Goal: Information Seeking & Learning: Check status

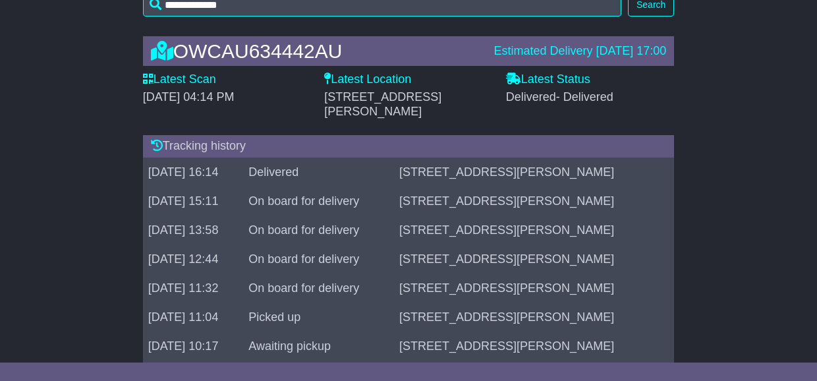
drag, startPoint x: 267, startPoint y: 157, endPoint x: 223, endPoint y: 158, distance: 44.2
click at [145, 157] on td "[DATE] 16:14" at bounding box center [193, 171] width 101 height 29
click at [244, 160] on td "[DATE] 16:14" at bounding box center [193, 171] width 101 height 29
drag, startPoint x: 220, startPoint y: 159, endPoint x: 259, endPoint y: 161, distance: 39.0
click at [244, 160] on td "[DATE] 16:14" at bounding box center [193, 171] width 101 height 29
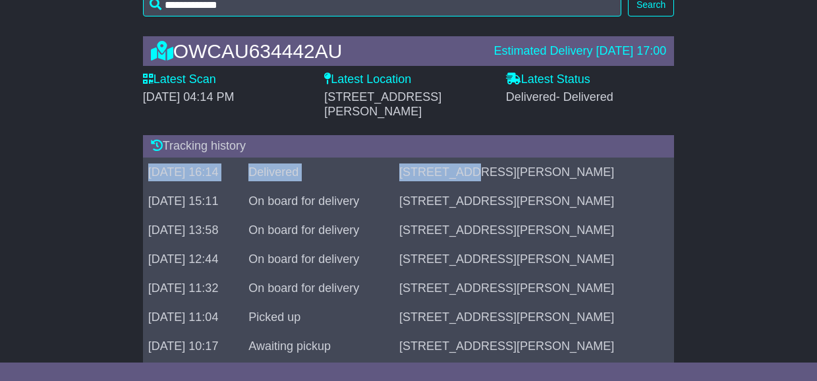
drag, startPoint x: 616, startPoint y: 163, endPoint x: 148, endPoint y: 161, distance: 467.9
click at [148, 161] on tr "[DATE] 16:14 Delivered [STREET_ADDRESS][PERSON_NAME]" at bounding box center [409, 171] width 532 height 29
drag, startPoint x: 171, startPoint y: 163, endPoint x: 149, endPoint y: 160, distance: 21.9
click at [170, 163] on td "[DATE] 16:14" at bounding box center [193, 171] width 101 height 29
click at [244, 164] on td "[DATE] 16:14" at bounding box center [193, 171] width 101 height 29
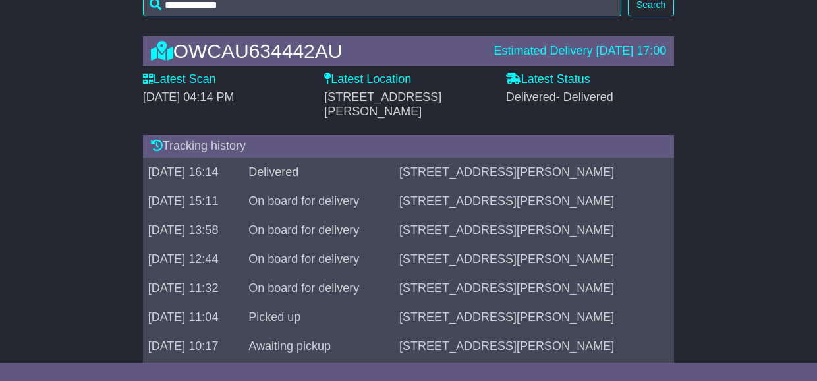
drag, startPoint x: 245, startPoint y: 161, endPoint x: 173, endPoint y: 152, distance: 72.4
click at [173, 157] on td "[DATE] 16:14" at bounding box center [193, 171] width 101 height 29
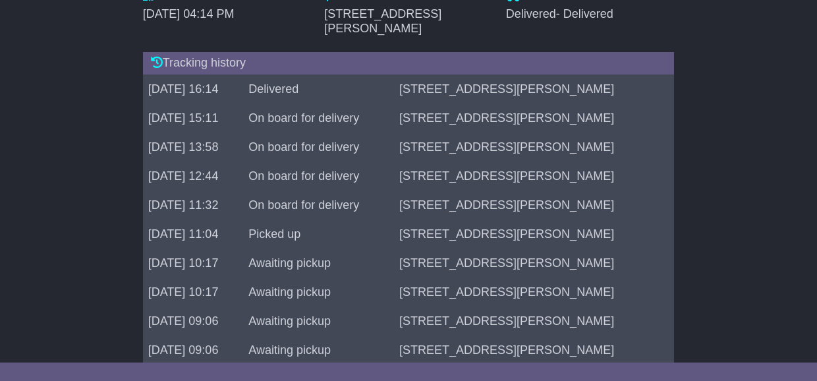
scroll to position [297, 0]
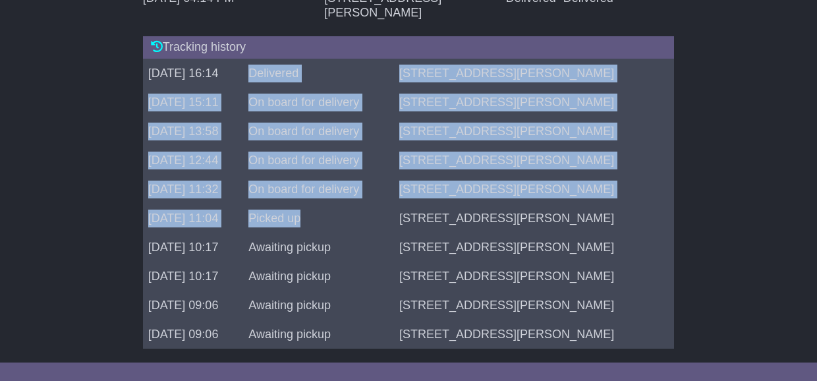
drag, startPoint x: 335, startPoint y: 57, endPoint x: 444, endPoint y: 214, distance: 190.8
click at [444, 214] on tbody "[DATE] 16:14 Delivered [STREET_ADDRESS][PERSON_NAME] [DATE] 15:11 On board for …" at bounding box center [409, 204] width 532 height 290
click at [394, 212] on td "Picked up" at bounding box center [318, 218] width 151 height 29
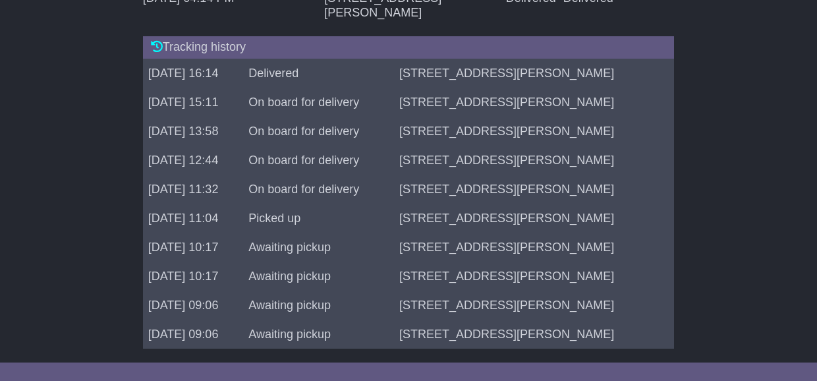
drag, startPoint x: 424, startPoint y: 211, endPoint x: 251, endPoint y: 129, distance: 191.9
click at [251, 129] on tbody "[DATE] 16:14 Delivered [STREET_ADDRESS][PERSON_NAME] [DATE] 15:11 On board for …" at bounding box center [409, 204] width 532 height 290
click at [244, 175] on td "[DATE] 11:32" at bounding box center [193, 189] width 101 height 29
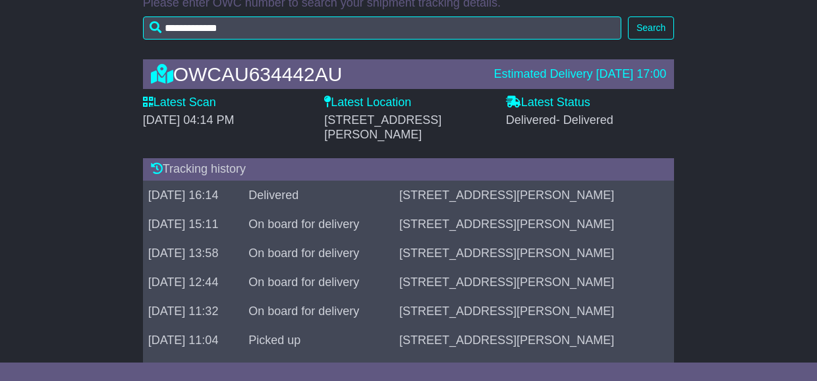
scroll to position [198, 0]
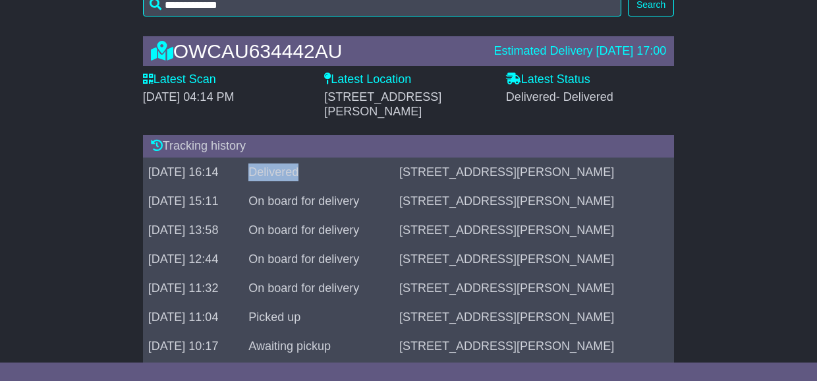
drag, startPoint x: 388, startPoint y: 156, endPoint x: 331, endPoint y: 155, distance: 57.3
click at [331, 157] on td "Delivered" at bounding box center [318, 171] width 151 height 29
drag, startPoint x: 248, startPoint y: 159, endPoint x: 148, endPoint y: 154, distance: 100.9
click at [148, 157] on td "[DATE] 16:14" at bounding box center [193, 171] width 101 height 29
click at [158, 157] on td "[DATE] 16:14" at bounding box center [193, 171] width 101 height 29
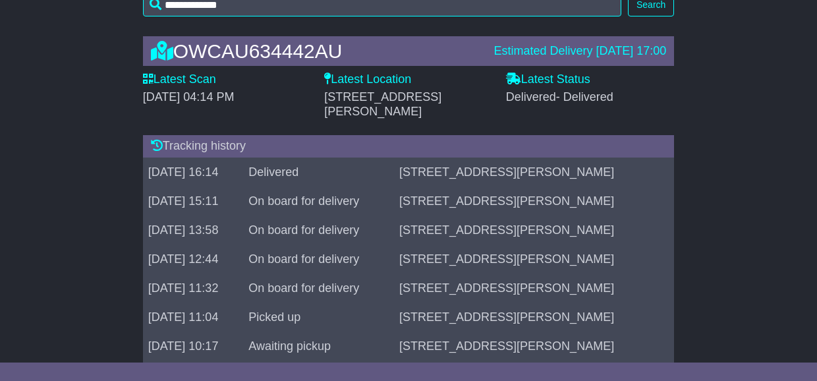
drag, startPoint x: 150, startPoint y: 154, endPoint x: 272, endPoint y: 158, distance: 122.0
click at [244, 157] on td "[DATE] 16:14" at bounding box center [193, 171] width 101 height 29
click at [244, 158] on td "[DATE] 16:14" at bounding box center [193, 171] width 101 height 29
drag, startPoint x: 426, startPoint y: 163, endPoint x: 294, endPoint y: 164, distance: 132.5
click at [294, 164] on tr "[DATE] 16:14 Delivered [STREET_ADDRESS][PERSON_NAME]" at bounding box center [409, 171] width 532 height 29
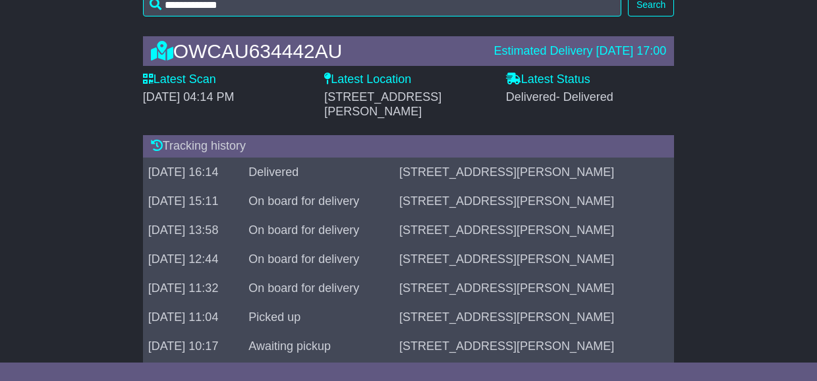
click at [244, 171] on td "[DATE] 16:14" at bounding box center [193, 171] width 101 height 29
drag, startPoint x: 250, startPoint y: 156, endPoint x: 149, endPoint y: 154, distance: 100.9
click at [149, 157] on td "[DATE] 16:14" at bounding box center [193, 171] width 101 height 29
click at [156, 157] on td "[DATE] 16:14" at bounding box center [193, 171] width 101 height 29
drag, startPoint x: 150, startPoint y: 156, endPoint x: 252, endPoint y: 160, distance: 102.9
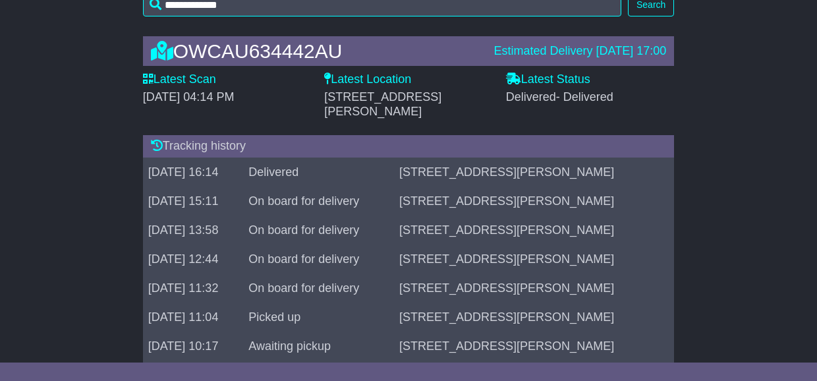
click at [244, 159] on td "[DATE] 16:14" at bounding box center [193, 171] width 101 height 29
click at [244, 160] on td "[DATE] 16:14" at bounding box center [193, 171] width 101 height 29
drag, startPoint x: 250, startPoint y: 158, endPoint x: 122, endPoint y: 152, distance: 128.6
click at [122, 152] on div "OWCAU634442AU Estimated Delivery [DATE] 17:00 Latest Scan [DATE] 04:14 PM Lates…" at bounding box center [408, 245] width 817 height 444
click at [244, 165] on td "[DATE] 16:14" at bounding box center [193, 171] width 101 height 29
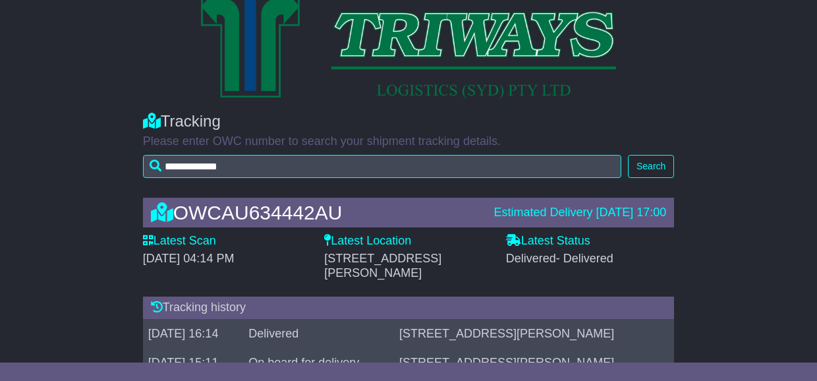
scroll to position [66, 0]
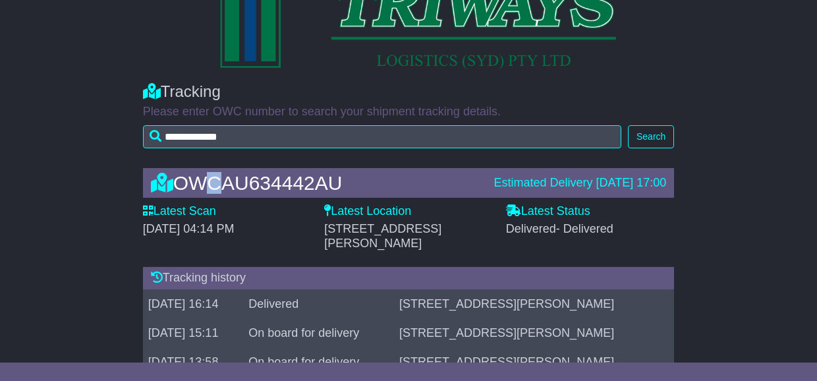
drag, startPoint x: 189, startPoint y: 180, endPoint x: 214, endPoint y: 182, distance: 25.1
click at [214, 182] on div "OWCAU634442AU" at bounding box center [315, 183] width 343 height 22
drag, startPoint x: 219, startPoint y: 184, endPoint x: 179, endPoint y: 184, distance: 40.9
click at [179, 184] on div "OWCAU634442AU" at bounding box center [315, 183] width 343 height 22
click at [189, 186] on div "OWCAU634442AU" at bounding box center [315, 183] width 343 height 22
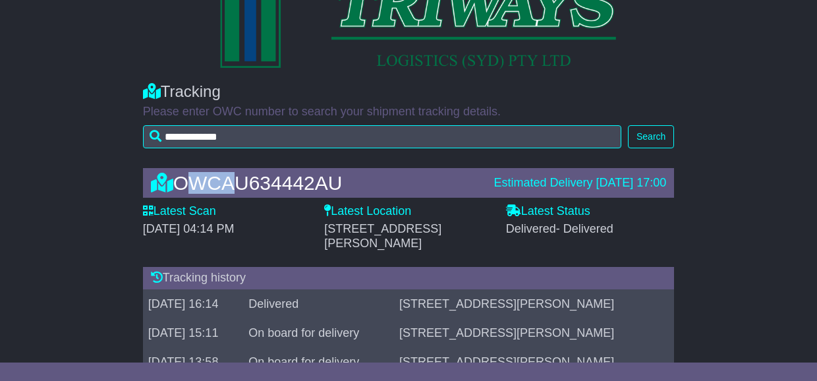
drag, startPoint x: 180, startPoint y: 180, endPoint x: 306, endPoint y: 354, distance: 214.7
click at [306, 354] on div "OWCAU634442AU Estimated Delivery [DATE] 17:00 Latest Scan [DATE] 04:14 PM Lates…" at bounding box center [408, 377] width 545 height 444
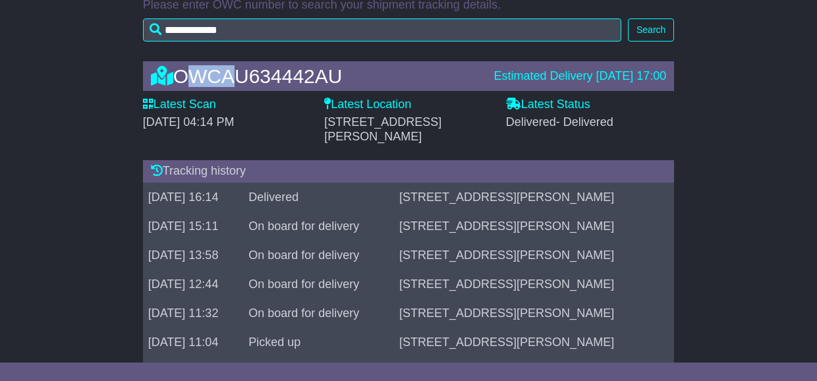
scroll to position [198, 0]
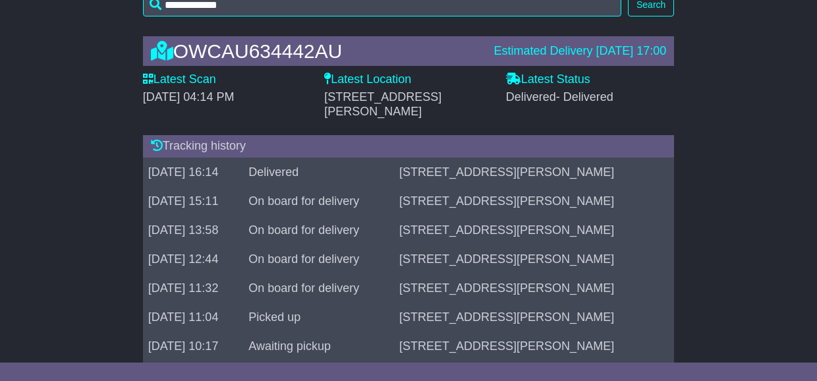
click at [244, 255] on td "[DATE] 12:44" at bounding box center [193, 258] width 101 height 29
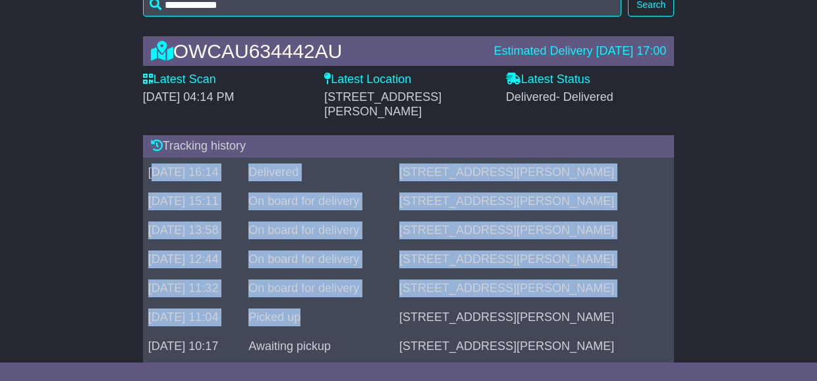
drag, startPoint x: 152, startPoint y: 154, endPoint x: 457, endPoint y: 288, distance: 332.8
click at [457, 288] on tbody "[DATE] 16:14 Delivered [STREET_ADDRESS][PERSON_NAME] [DATE] 15:11 On board for …" at bounding box center [409, 302] width 532 height 290
click at [394, 287] on td "On board for delivery" at bounding box center [318, 287] width 151 height 29
drag, startPoint x: 424, startPoint y: 311, endPoint x: 129, endPoint y: 160, distance: 331.6
click at [129, 160] on div "OWCAU634442AU Estimated Delivery [DATE] 17:00 Latest Scan [DATE] 04:14 PM Lates…" at bounding box center [408, 245] width 817 height 444
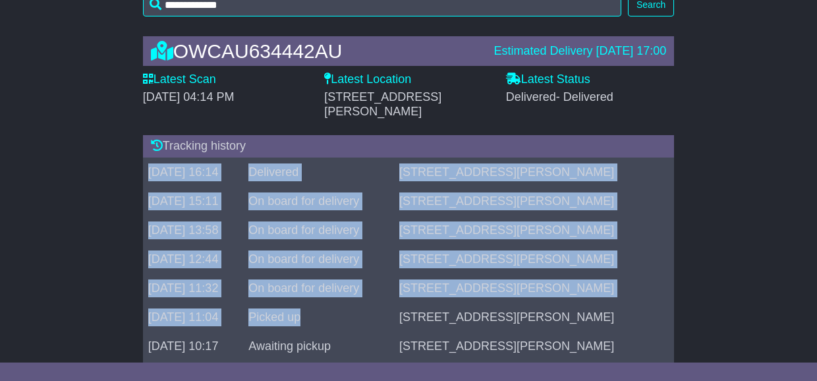
click at [230, 215] on td "[DATE] 13:58" at bounding box center [193, 229] width 101 height 29
drag, startPoint x: 388, startPoint y: 303, endPoint x: 111, endPoint y: 158, distance: 312.4
click at [109, 156] on div "OWCAU634442AU Estimated Delivery [DATE] 17:00 Latest Scan [DATE] 04:14 PM Lates…" at bounding box center [408, 245] width 817 height 444
click at [217, 186] on td "[DATE] 15:11" at bounding box center [193, 200] width 101 height 29
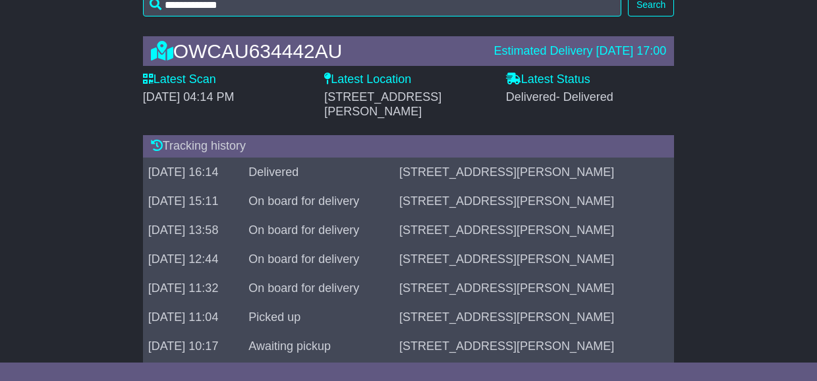
click at [73, 55] on div "OWCAU634442AU Estimated Delivery [DATE] 17:00 Latest Scan [DATE] 04:14 PM Lates…" at bounding box center [408, 245] width 817 height 444
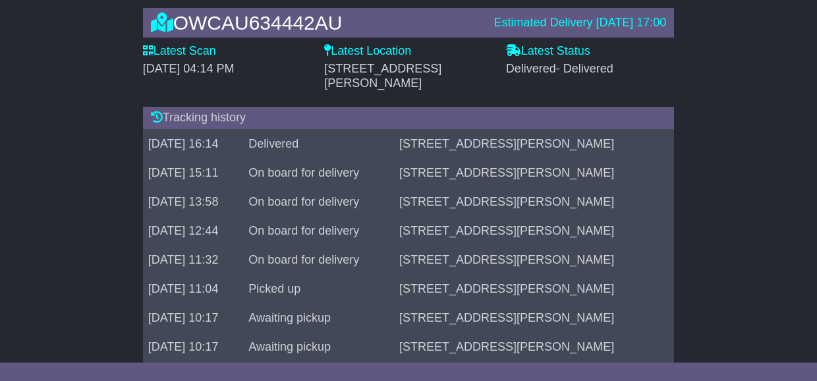
scroll to position [264, 0]
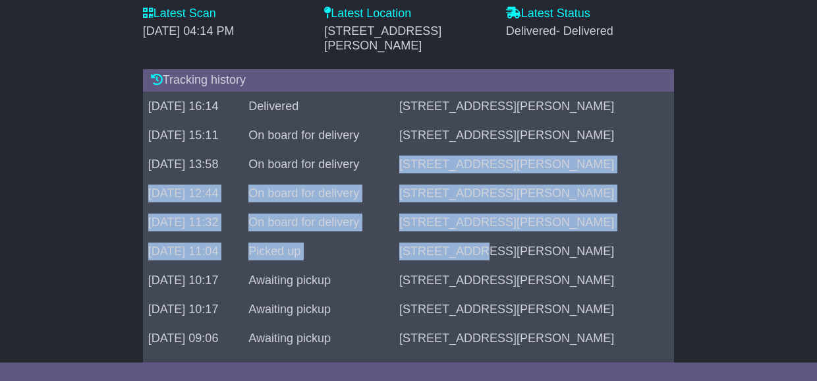
drag, startPoint x: 597, startPoint y: 215, endPoint x: 505, endPoint y: 140, distance: 118.1
click at [505, 140] on tbody "[DATE] 16:14 Delivered [STREET_ADDRESS][PERSON_NAME] [DATE] 15:11 On board for …" at bounding box center [409, 237] width 532 height 290
click at [391, 242] on td "Picked up" at bounding box center [318, 251] width 151 height 29
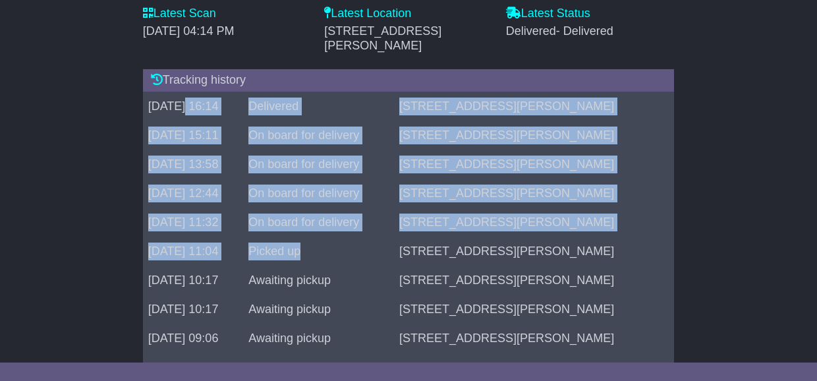
drag, startPoint x: 401, startPoint y: 241, endPoint x: 185, endPoint y: 91, distance: 262.9
click at [185, 92] on tbody "[DATE] 16:14 Delivered [STREET_ADDRESS][PERSON_NAME] [DATE] 15:11 On board for …" at bounding box center [409, 237] width 532 height 290
click at [209, 121] on td "[DATE] 15:11" at bounding box center [193, 135] width 101 height 29
drag, startPoint x: 150, startPoint y: 86, endPoint x: 620, endPoint y: 238, distance: 494.3
click at [620, 237] on tbody "[DATE] 16:14 Delivered [STREET_ADDRESS][PERSON_NAME] [DATE] 15:11 On board for …" at bounding box center [409, 237] width 532 height 290
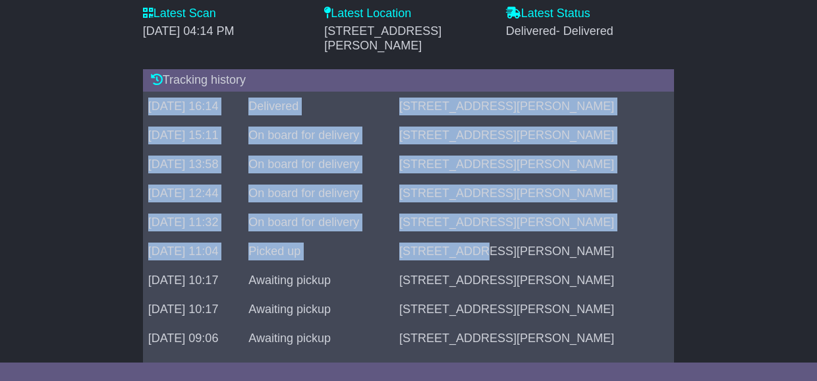
click at [610, 240] on td "[STREET_ADDRESS][PERSON_NAME]" at bounding box center [534, 251] width 280 height 29
drag, startPoint x: 556, startPoint y: 228, endPoint x: 168, endPoint y: 98, distance: 409.5
click at [144, 92] on tbody "[DATE] 16:14 Delivered [STREET_ADDRESS][PERSON_NAME] [DATE] 15:11 On board for …" at bounding box center [409, 237] width 532 height 290
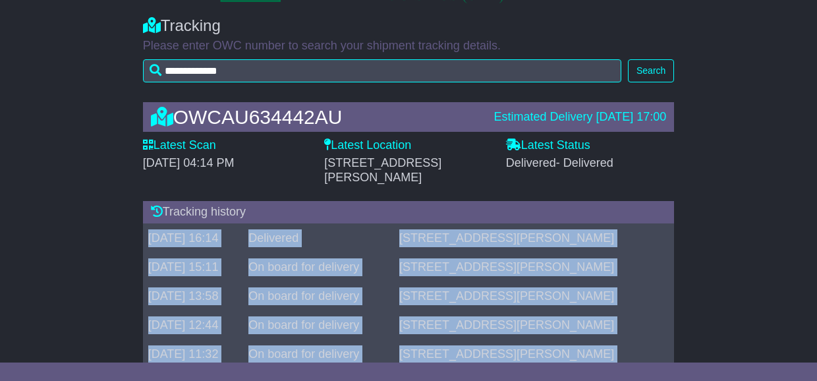
scroll to position [198, 0]
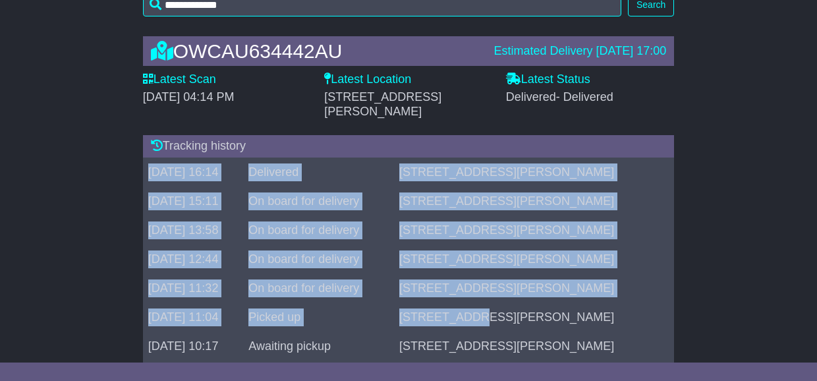
click at [244, 275] on td "[DATE] 11:32" at bounding box center [193, 287] width 101 height 29
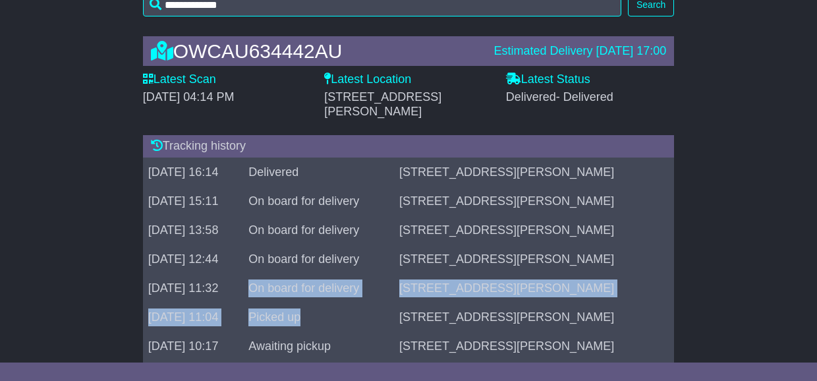
drag, startPoint x: 409, startPoint y: 306, endPoint x: 327, endPoint y: 279, distance: 86.3
click at [327, 279] on tbody "[DATE] 16:14 Delivered [STREET_ADDRESS][PERSON_NAME] [DATE] 15:11 On board for …" at bounding box center [409, 302] width 532 height 290
drag, startPoint x: 625, startPoint y: 310, endPoint x: 261, endPoint y: 224, distance: 374.4
click at [263, 219] on tbody "[DATE] 16:14 Delivered [STREET_ADDRESS][PERSON_NAME] [DATE] 15:11 On board for …" at bounding box center [409, 302] width 532 height 290
click at [345, 273] on td "On board for delivery" at bounding box center [318, 287] width 151 height 29
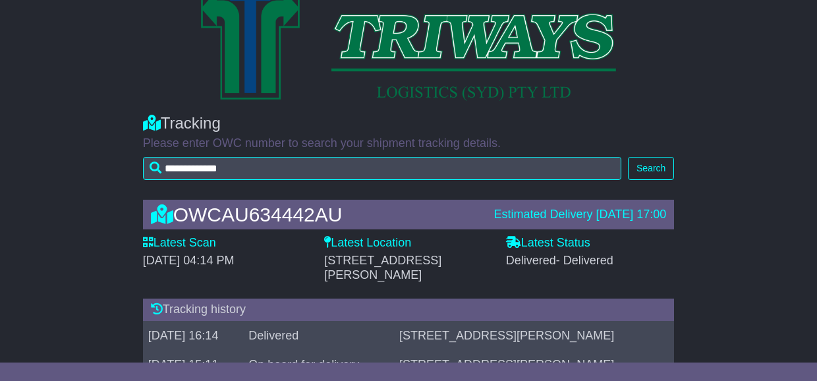
scroll to position [66, 0]
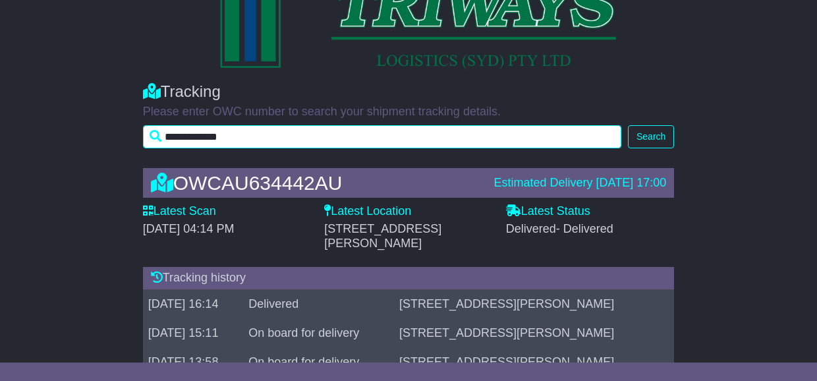
click at [221, 140] on input "**********" at bounding box center [382, 136] width 478 height 23
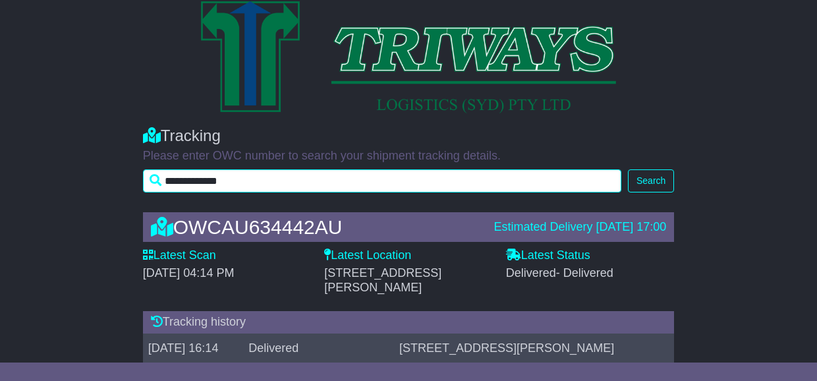
scroll to position [0, 0]
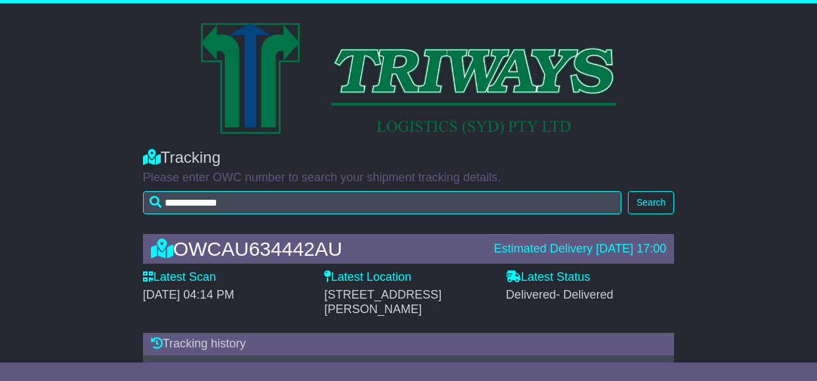
click at [270, 243] on div "OWCAU634442AU" at bounding box center [315, 249] width 343 height 22
copy div "OWCAU634442AU"
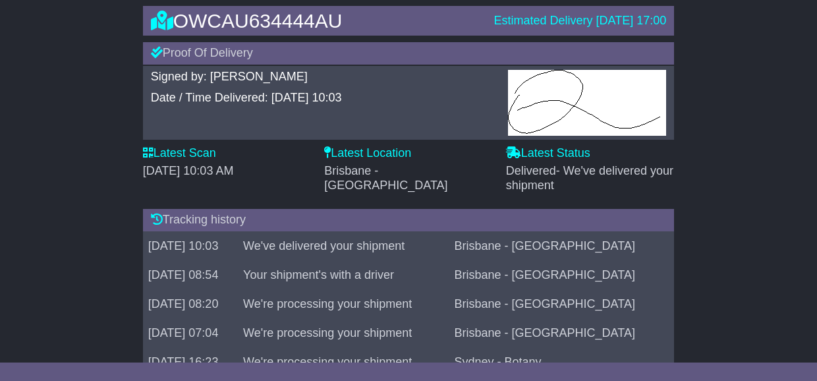
scroll to position [264, 0]
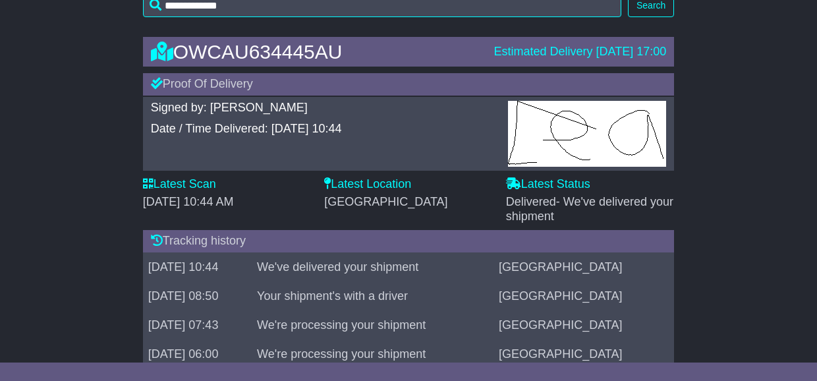
scroll to position [198, 0]
